Goal: Communication & Community: Answer question/provide support

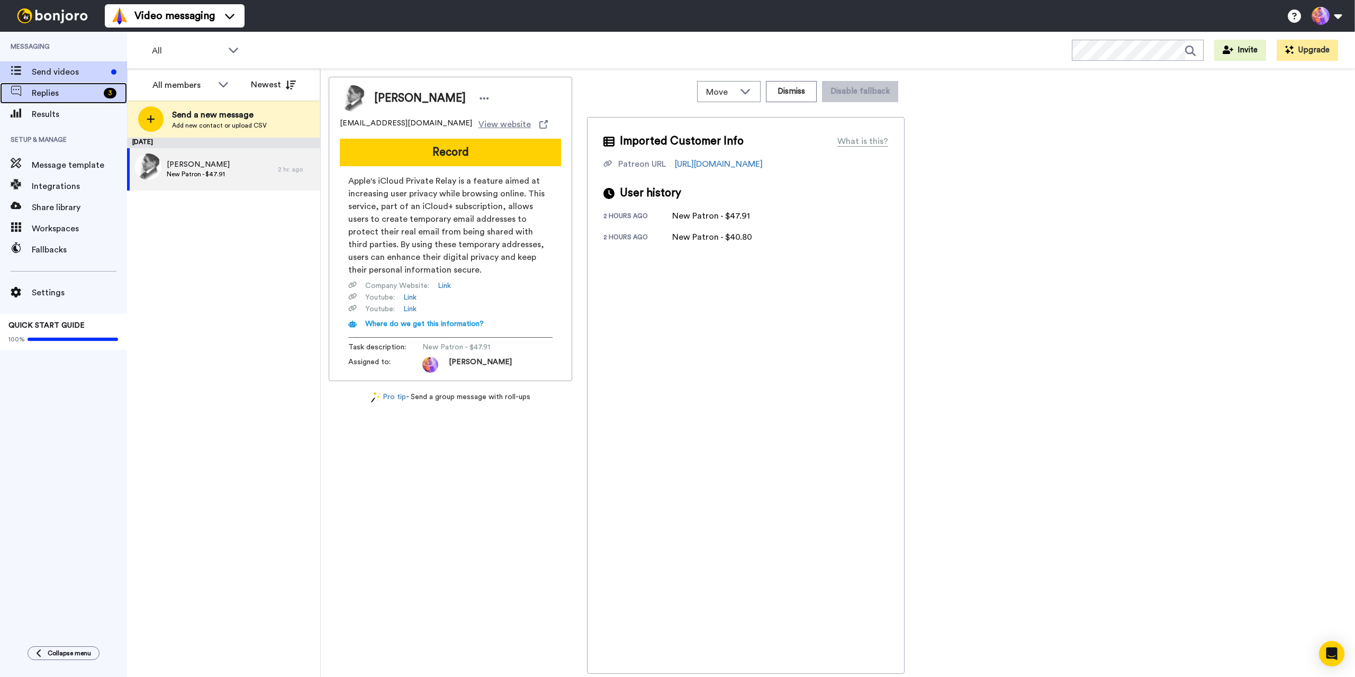
click at [72, 94] on span "Replies" at bounding box center [66, 93] width 68 height 13
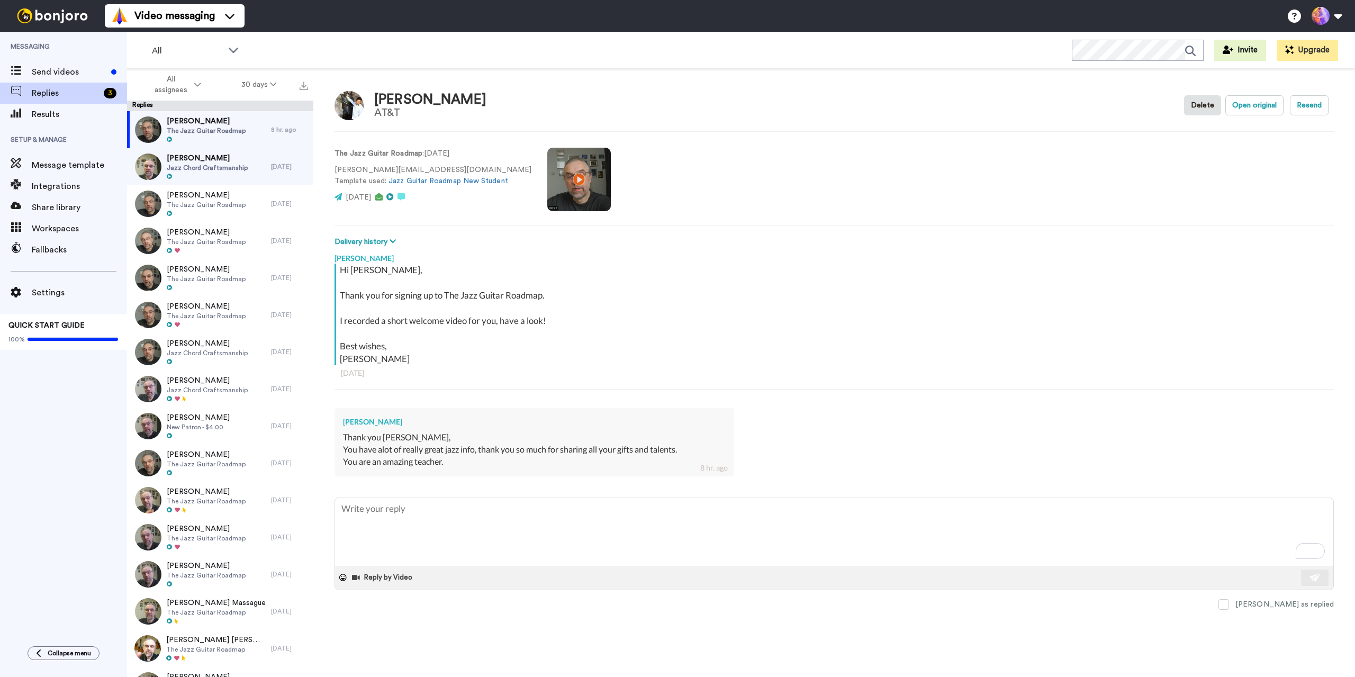
type textarea "x"
